Goal: Share content

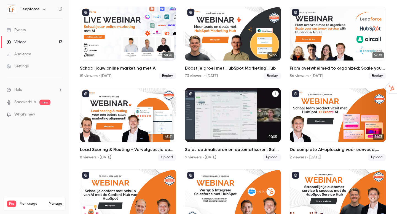
scroll to position [123, 0]
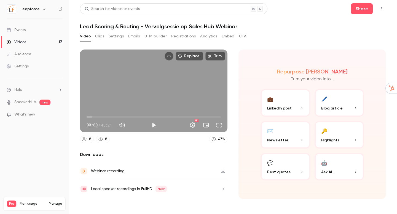
click at [316, 42] on div "Video Clips Settings Emails UTM builder Registrations Analytics Embed CTA" at bounding box center [233, 37] width 306 height 11
click at [361, 10] on button "Share" at bounding box center [362, 8] width 22 height 11
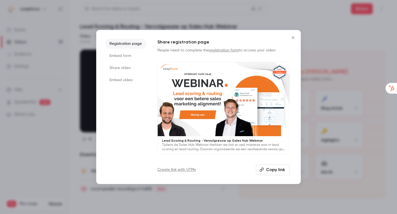
click at [277, 170] on button "Copy link" at bounding box center [273, 170] width 34 height 11
click at [277, 171] on button "Copied!" at bounding box center [274, 170] width 32 height 11
click at [329, 120] on div at bounding box center [198, 107] width 397 height 214
